Goal: Find specific page/section: Find specific page/section

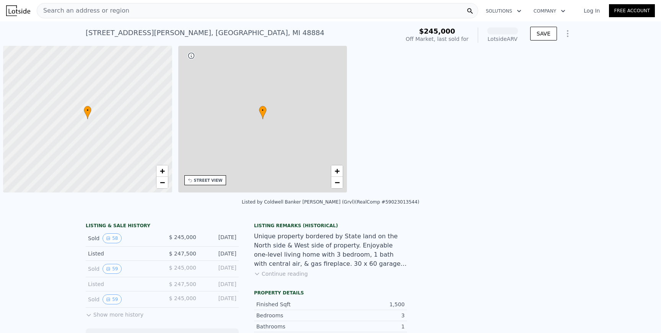
scroll to position [0, 3]
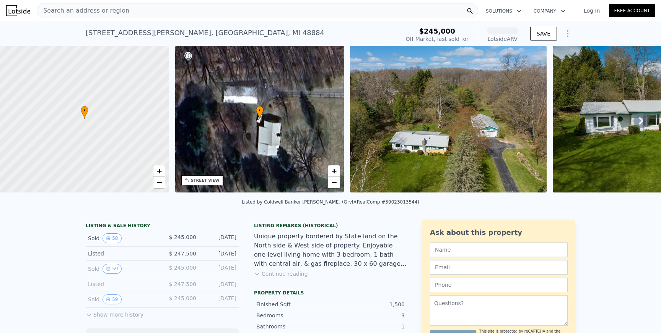
click at [85, 8] on span "Search an address or region" at bounding box center [83, 10] width 92 height 9
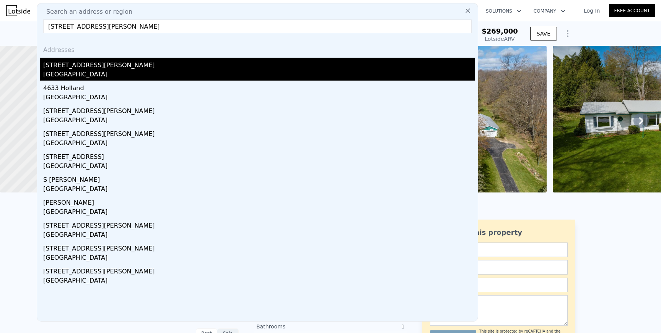
type input "[STREET_ADDRESS][PERSON_NAME]"
click at [79, 62] on div "[STREET_ADDRESS][PERSON_NAME]" at bounding box center [258, 64] width 431 height 12
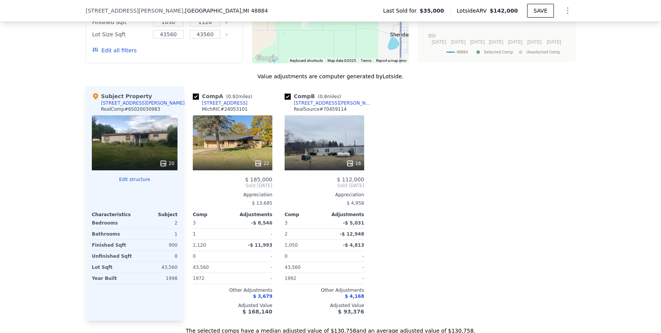
scroll to position [629, 0]
click at [311, 148] on div "16" at bounding box center [325, 142] width 80 height 55
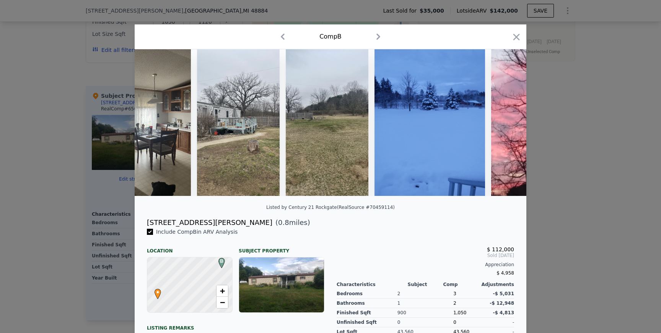
scroll to position [0, 1821]
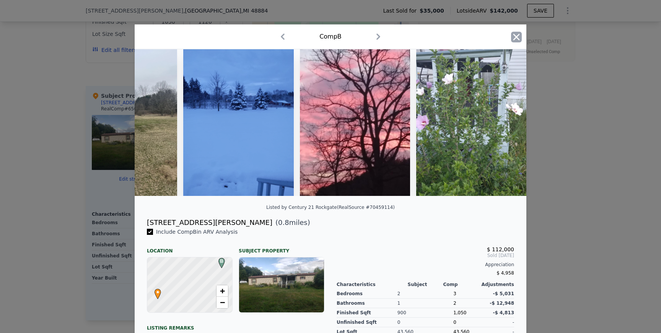
click at [520, 35] on icon "button" at bounding box center [516, 37] width 11 height 11
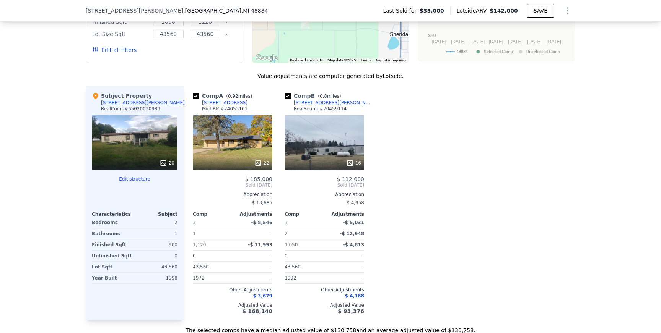
click at [218, 148] on div "22" at bounding box center [233, 142] width 80 height 55
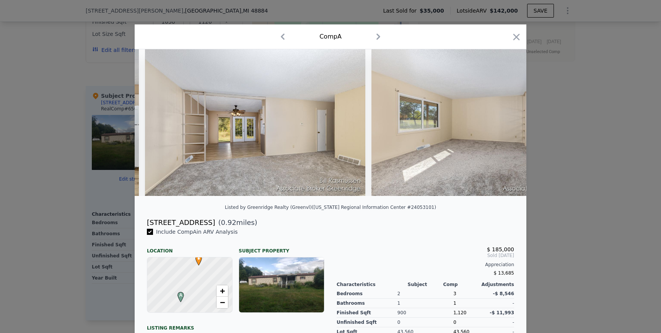
scroll to position [0, 1363]
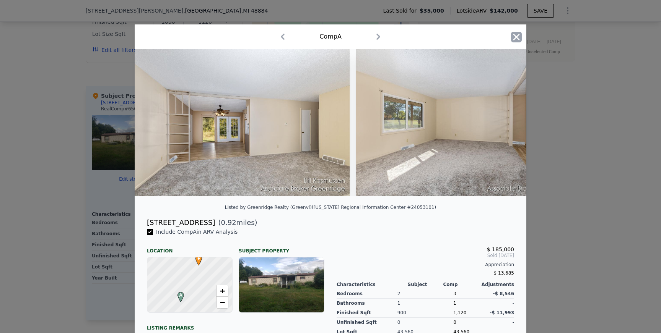
click at [513, 37] on icon "button" at bounding box center [516, 37] width 11 height 11
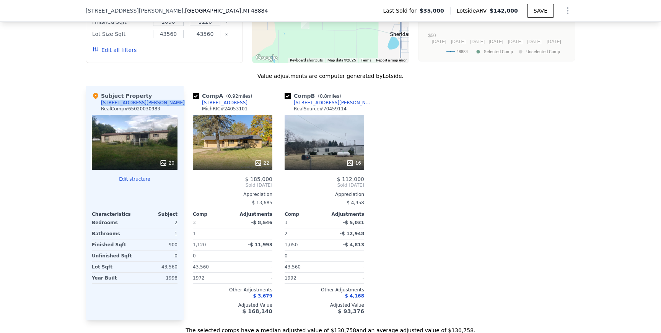
drag, startPoint x: 101, startPoint y: 102, endPoint x: 148, endPoint y: 102, distance: 47.4
click at [148, 102] on div "Subject Property [STREET_ADDRESS][PERSON_NAME] # 65020030983" at bounding box center [135, 103] width 86 height 23
copy div "[STREET_ADDRESS][PERSON_NAME]"
